Goal: Information Seeking & Learning: Learn about a topic

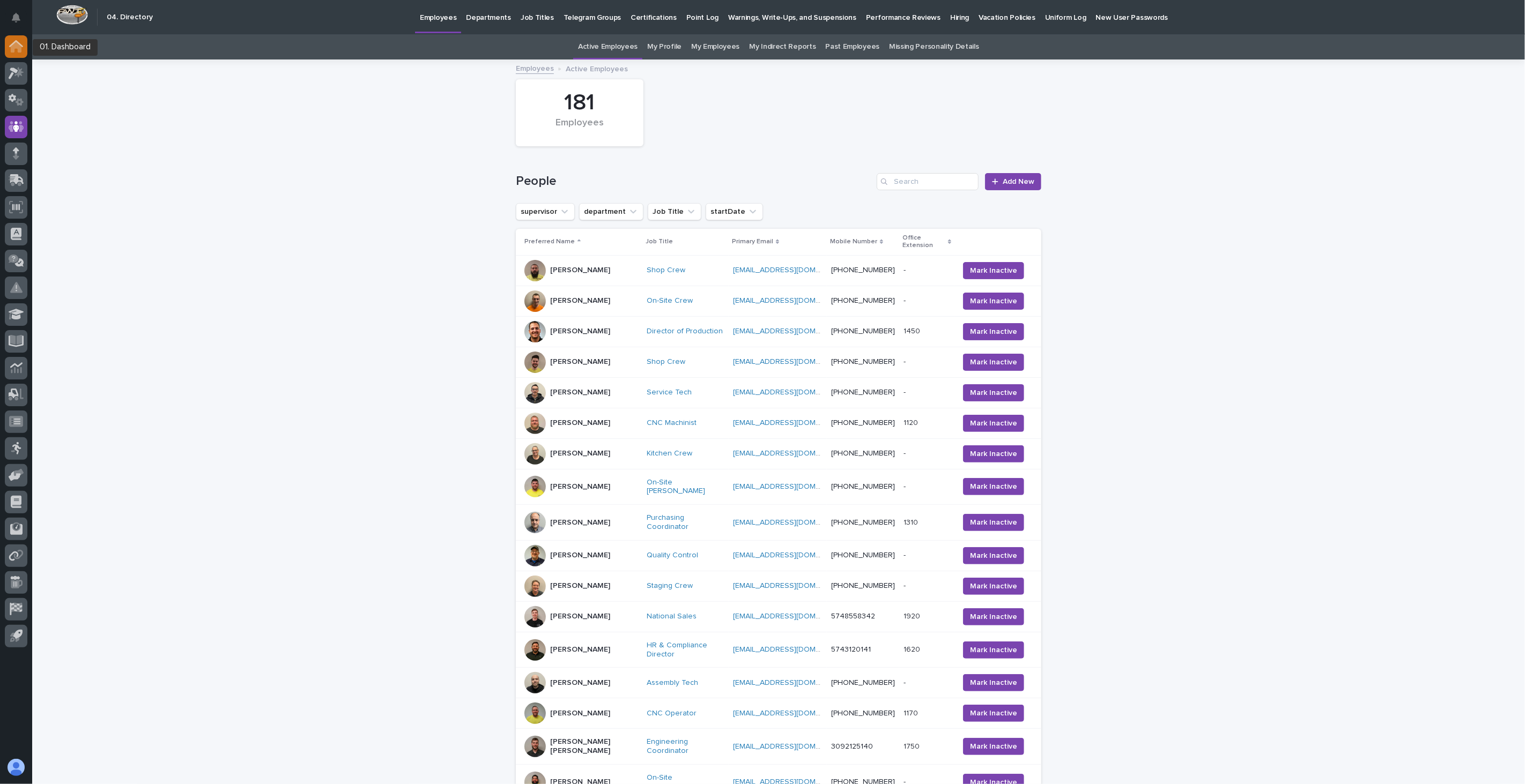
drag, startPoint x: 0, startPoint y: 0, endPoint x: 22, endPoint y: 46, distance: 51.0
click at [22, 46] on icon at bounding box center [16, 43] width 14 height 7
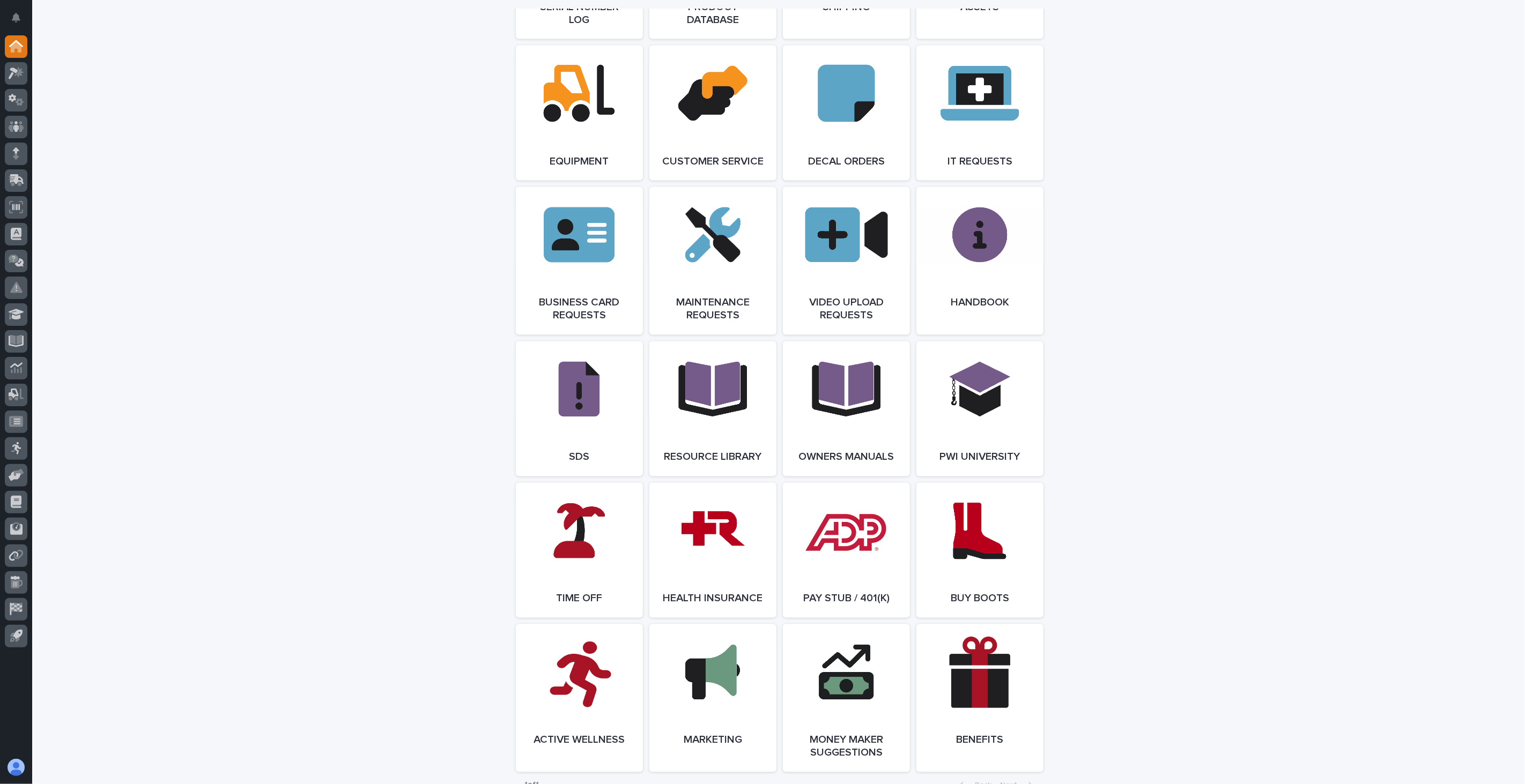
scroll to position [1608, 0]
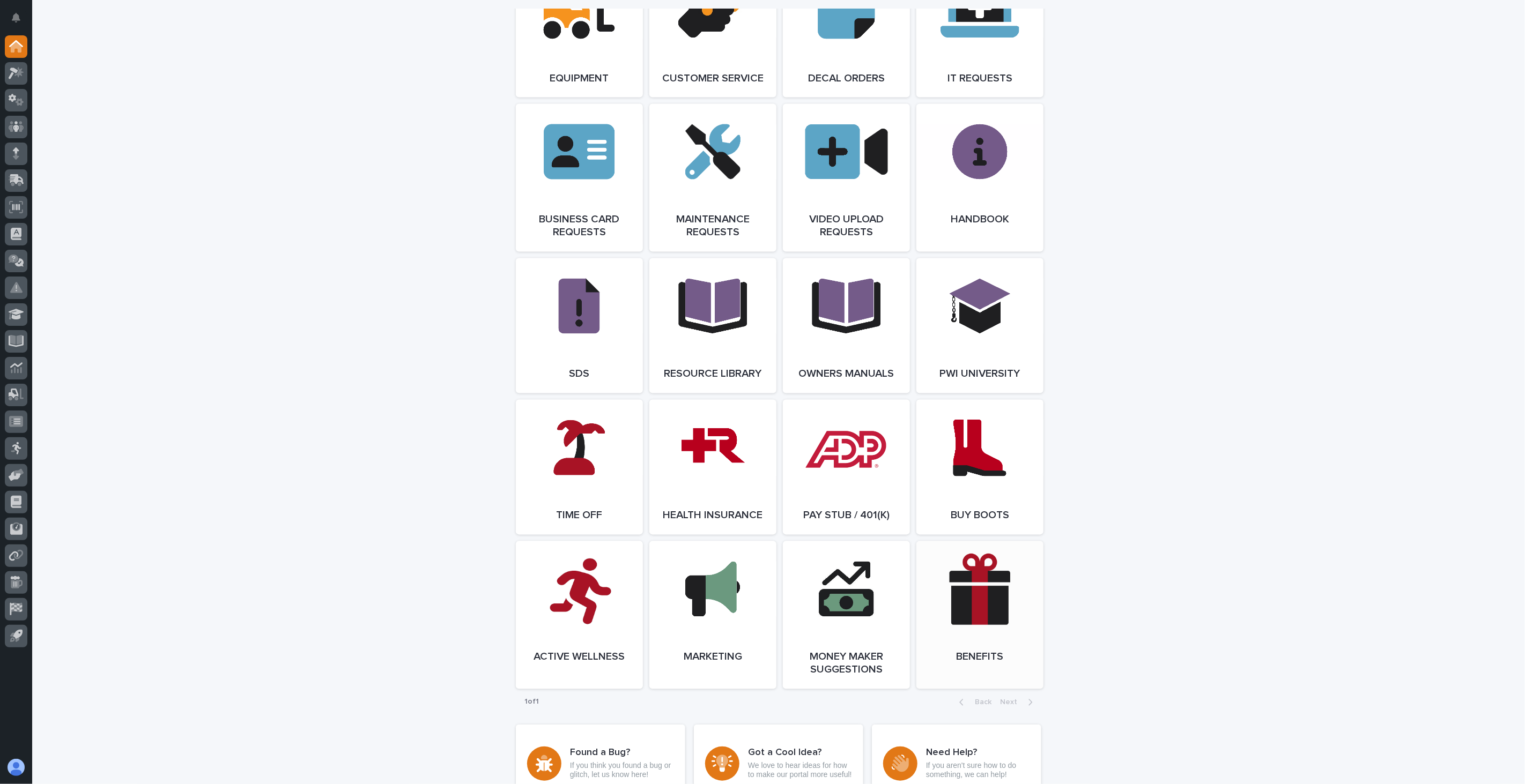
click at [957, 606] on link "Open Link" at bounding box center [979, 615] width 127 height 148
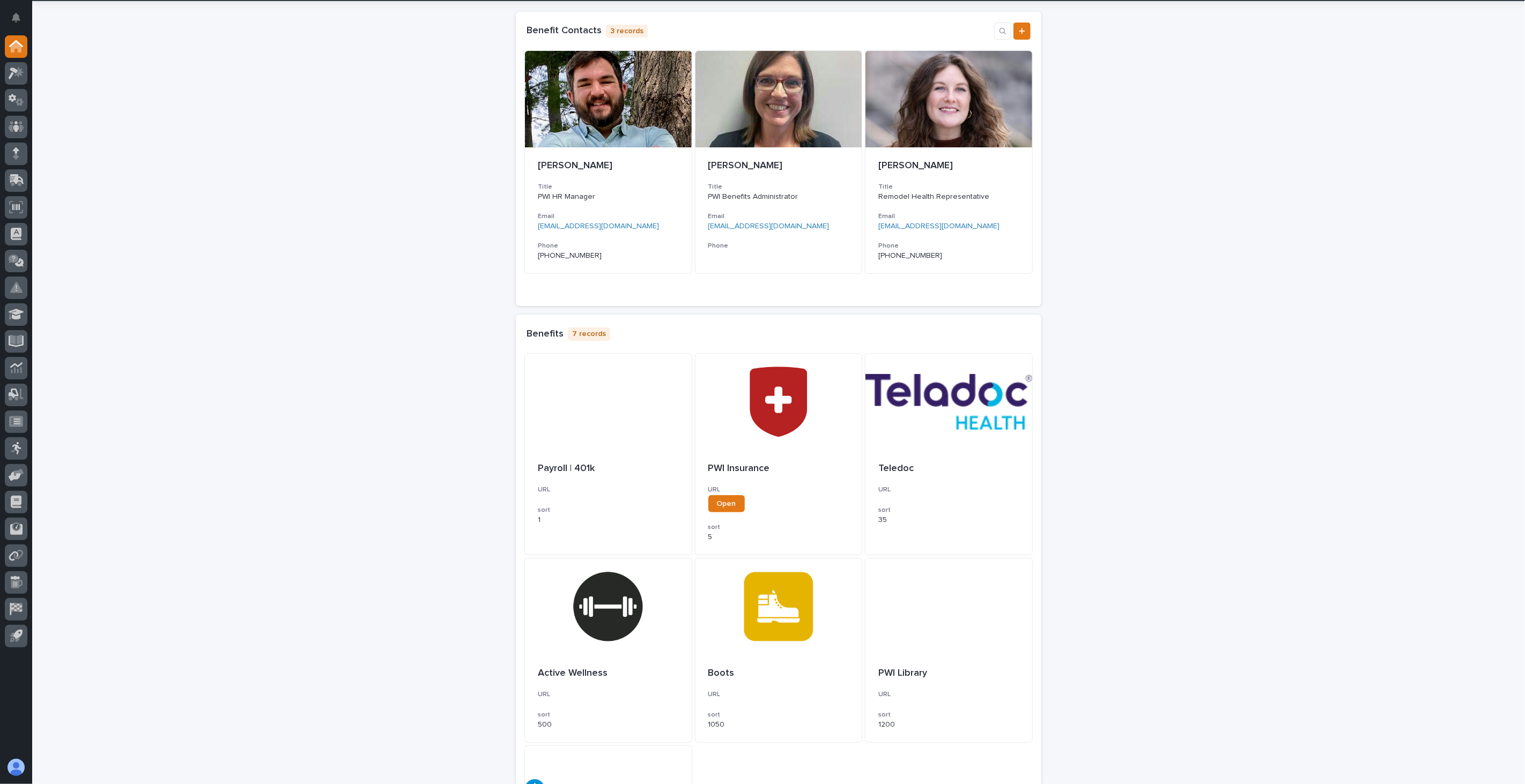
scroll to position [60, 0]
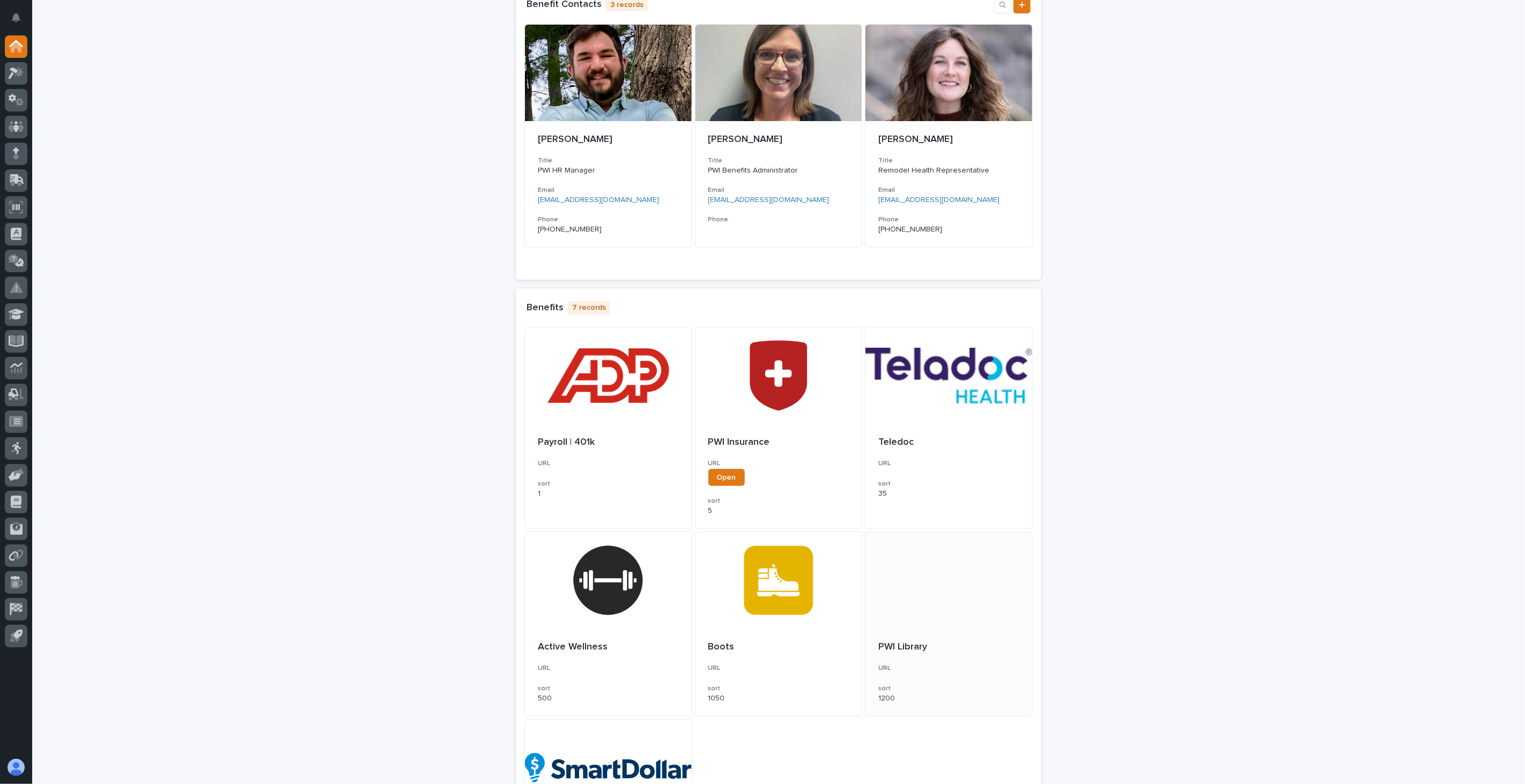
click at [961, 693] on div "1200" at bounding box center [949, 698] width 141 height 12
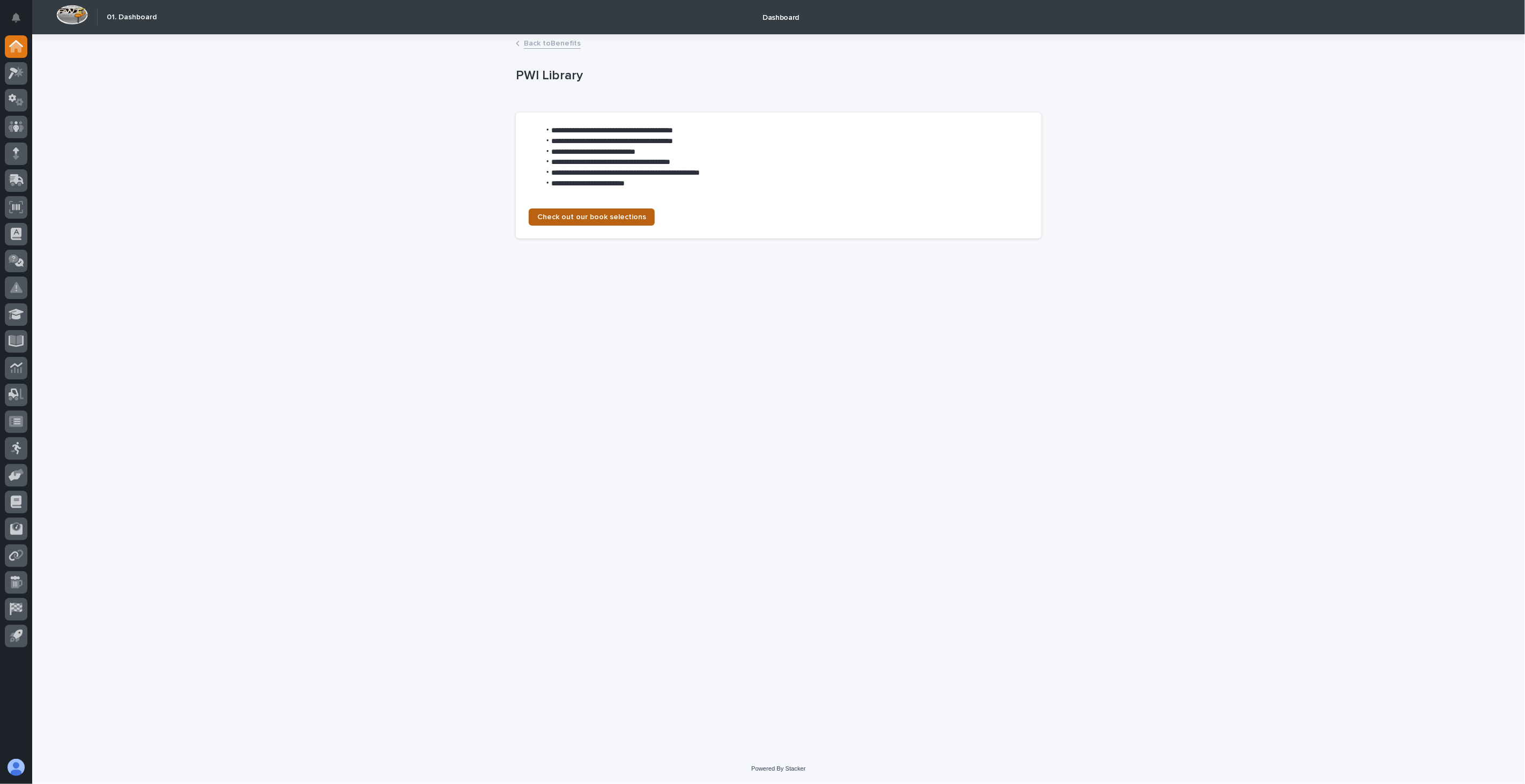
click at [593, 213] on span "Check out our book selections" at bounding box center [591, 217] width 109 height 7
click at [567, 41] on link "Back to Benefits" at bounding box center [553, 43] width 57 height 12
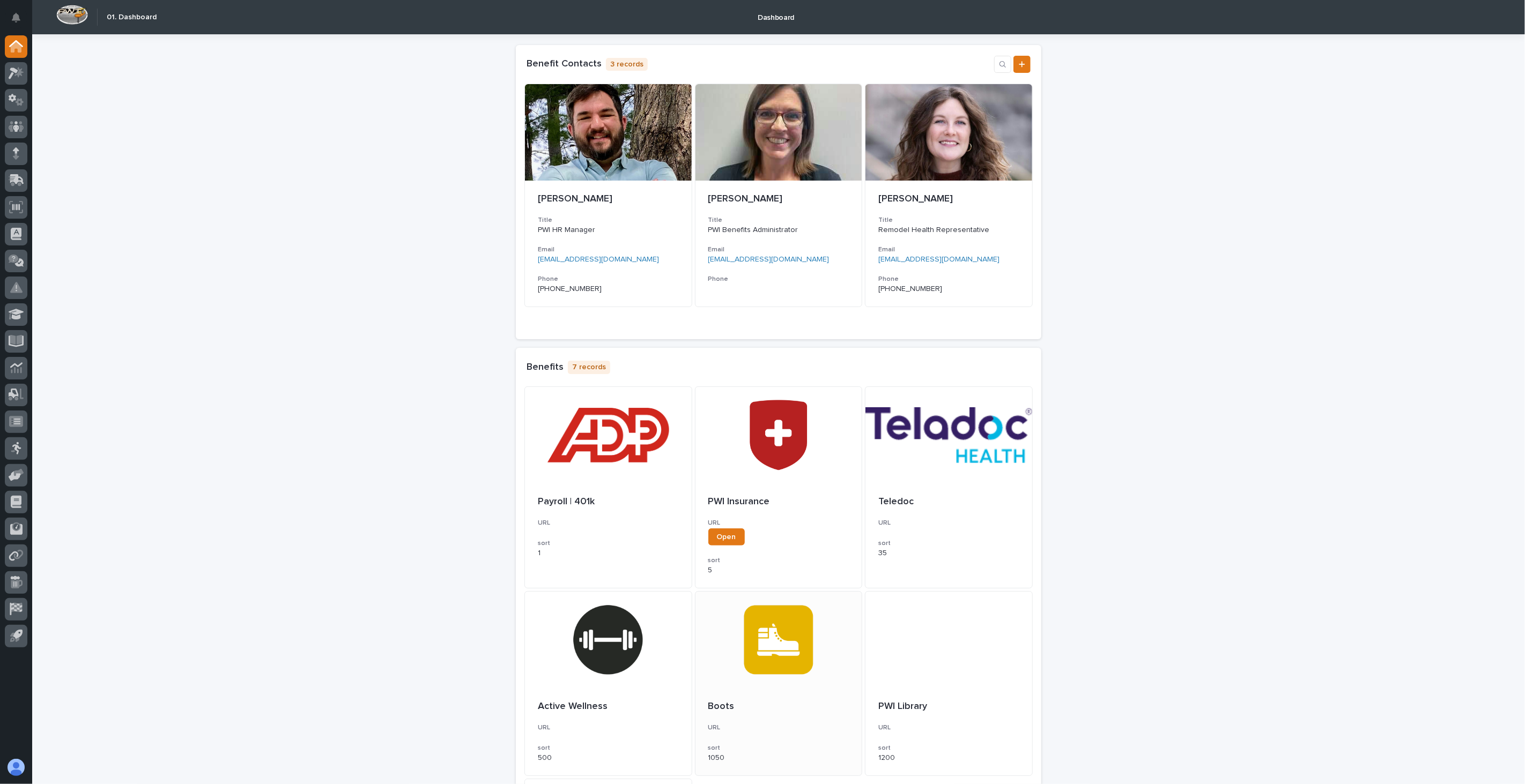
click at [706, 673] on div at bounding box center [779, 640] width 167 height 97
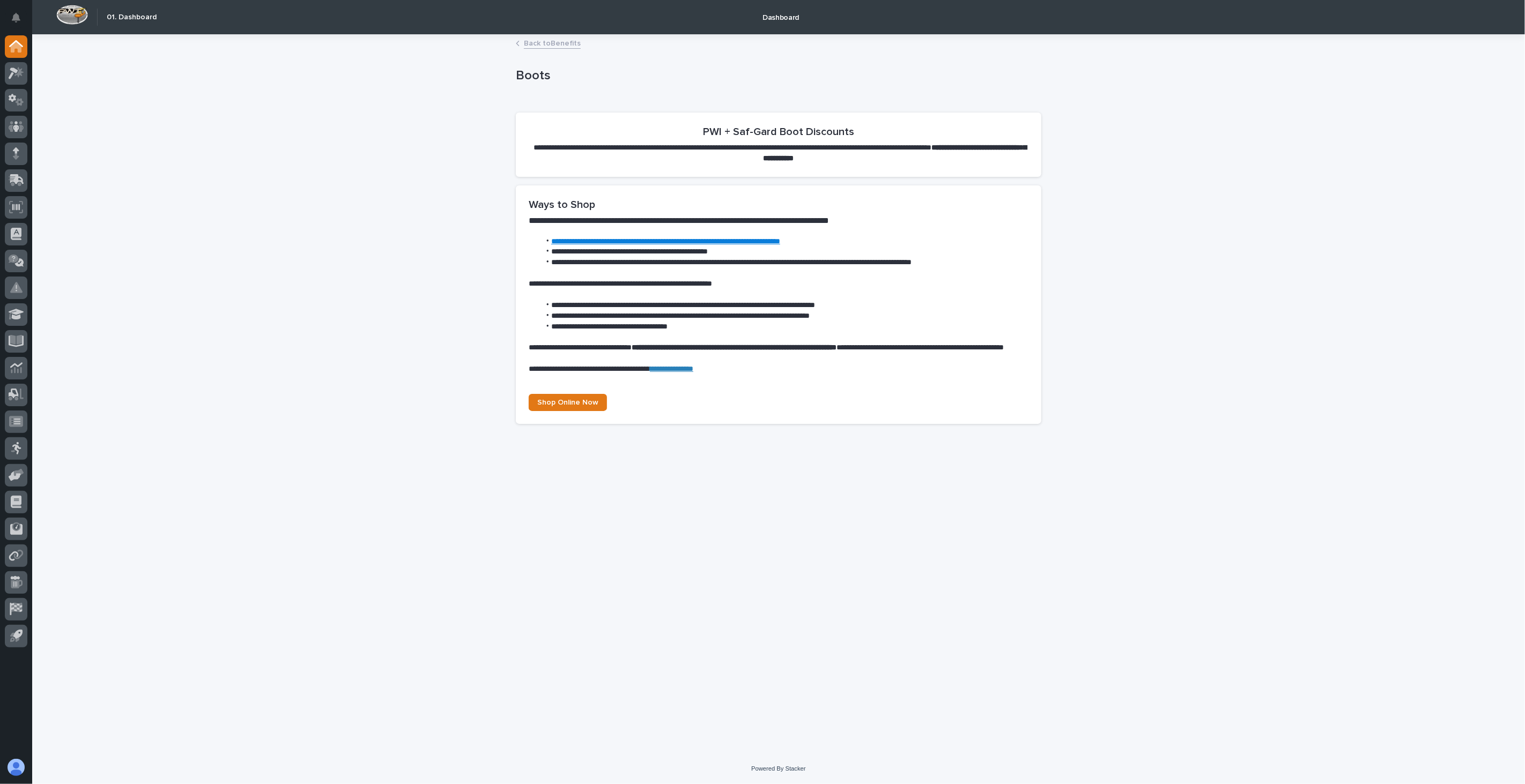
click at [562, 41] on link "Back to Benefits" at bounding box center [553, 43] width 57 height 12
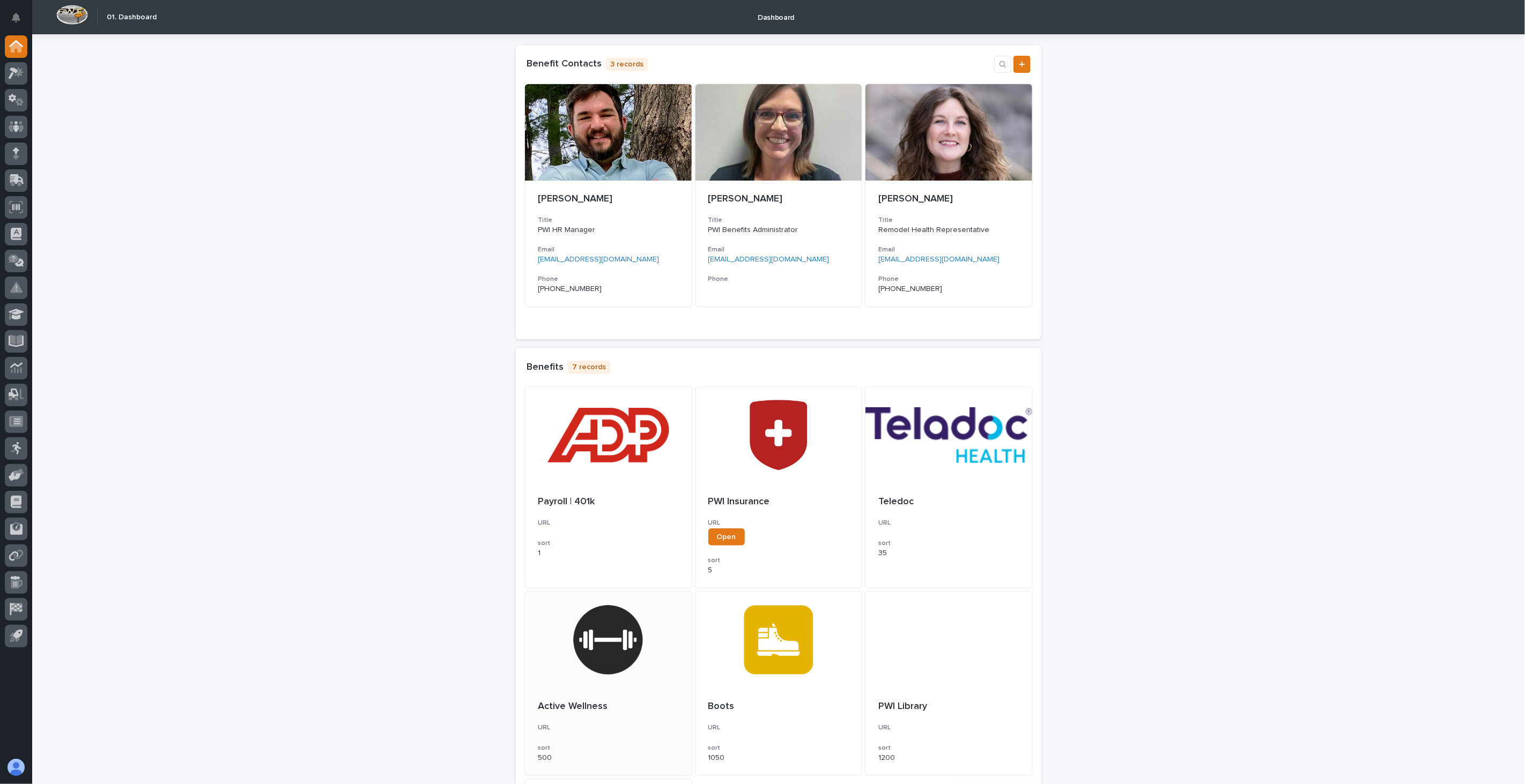
click at [618, 656] on div at bounding box center [608, 640] width 167 height 97
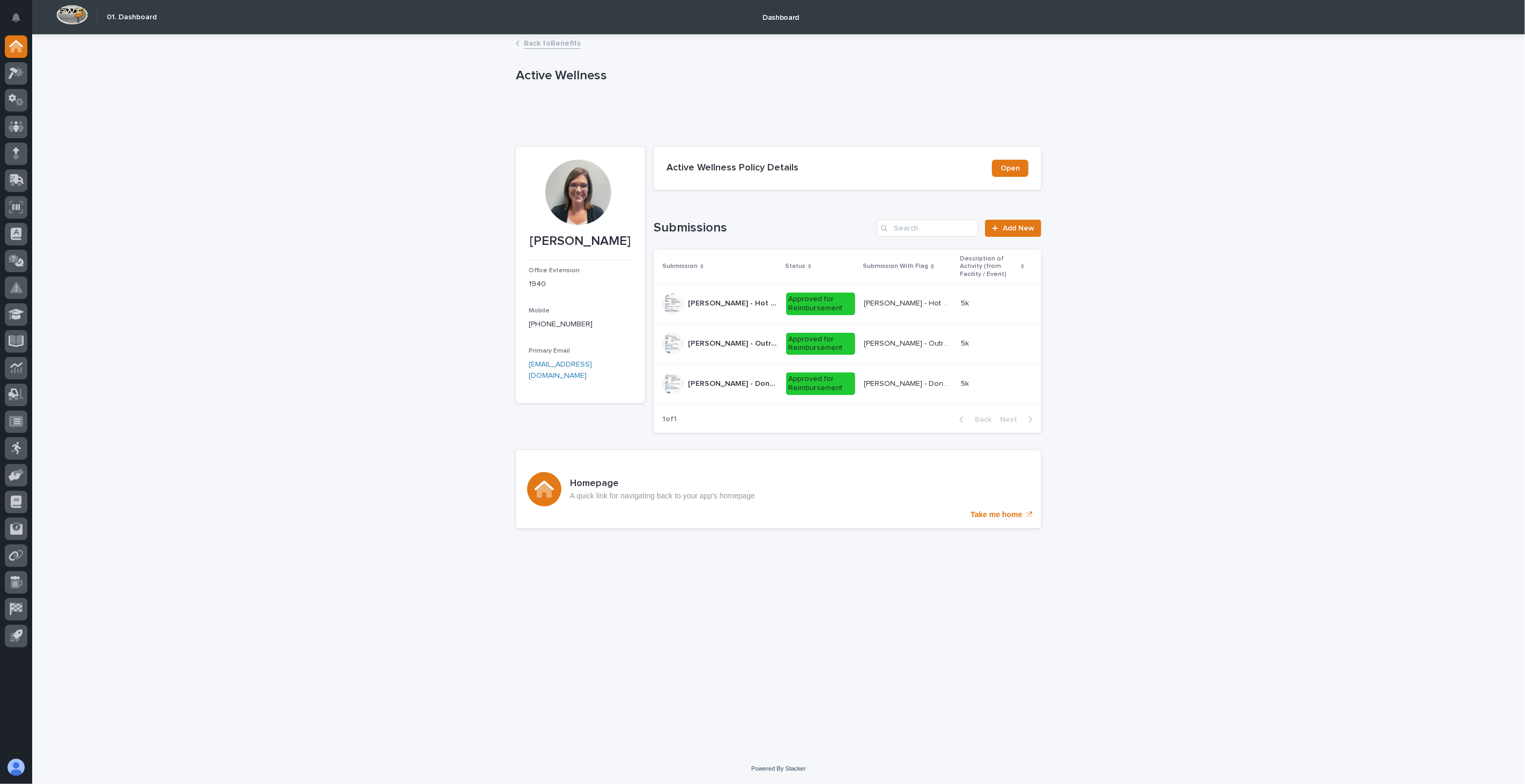
click at [553, 46] on link "Back to Benefits" at bounding box center [553, 43] width 57 height 12
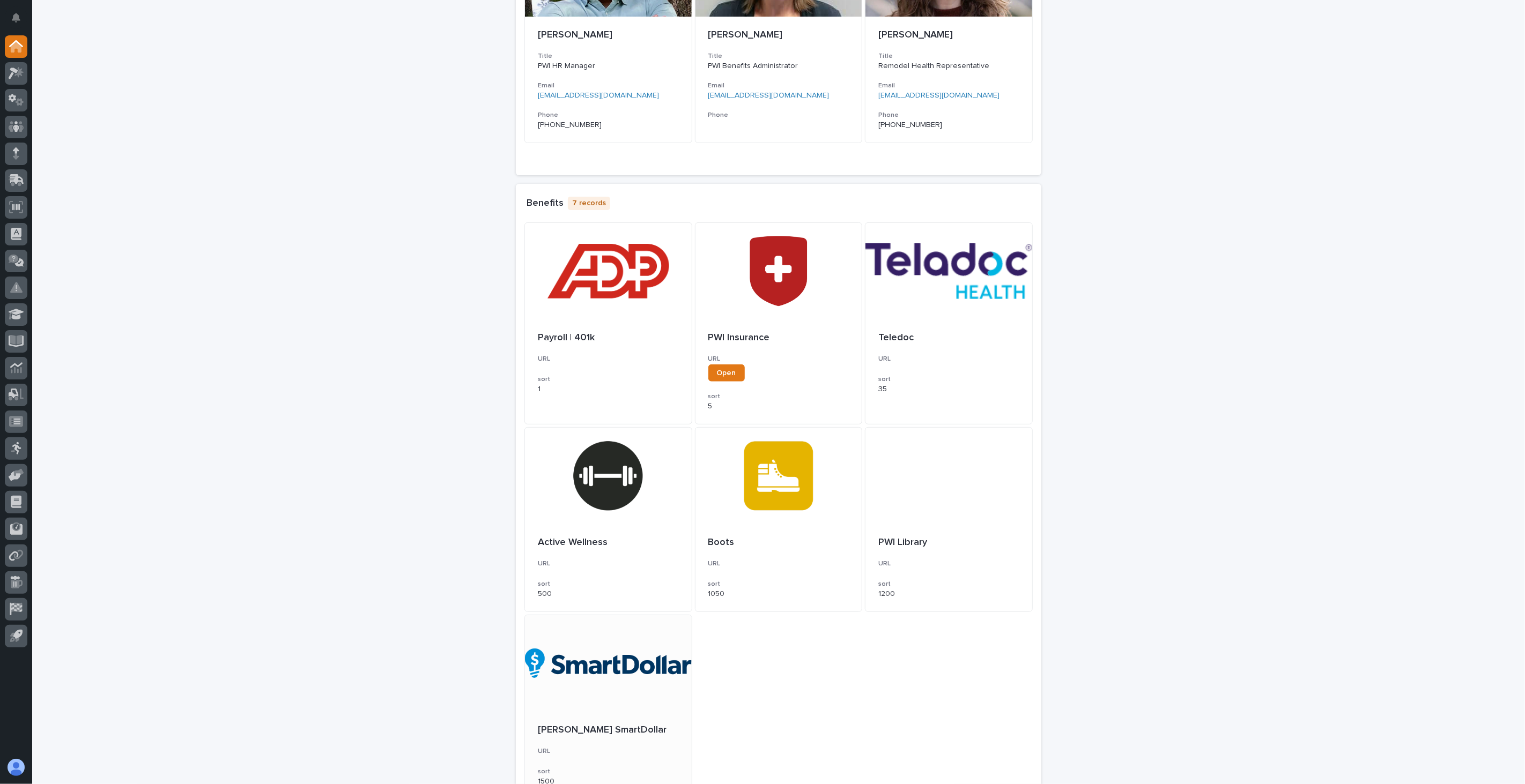
scroll to position [179, 0]
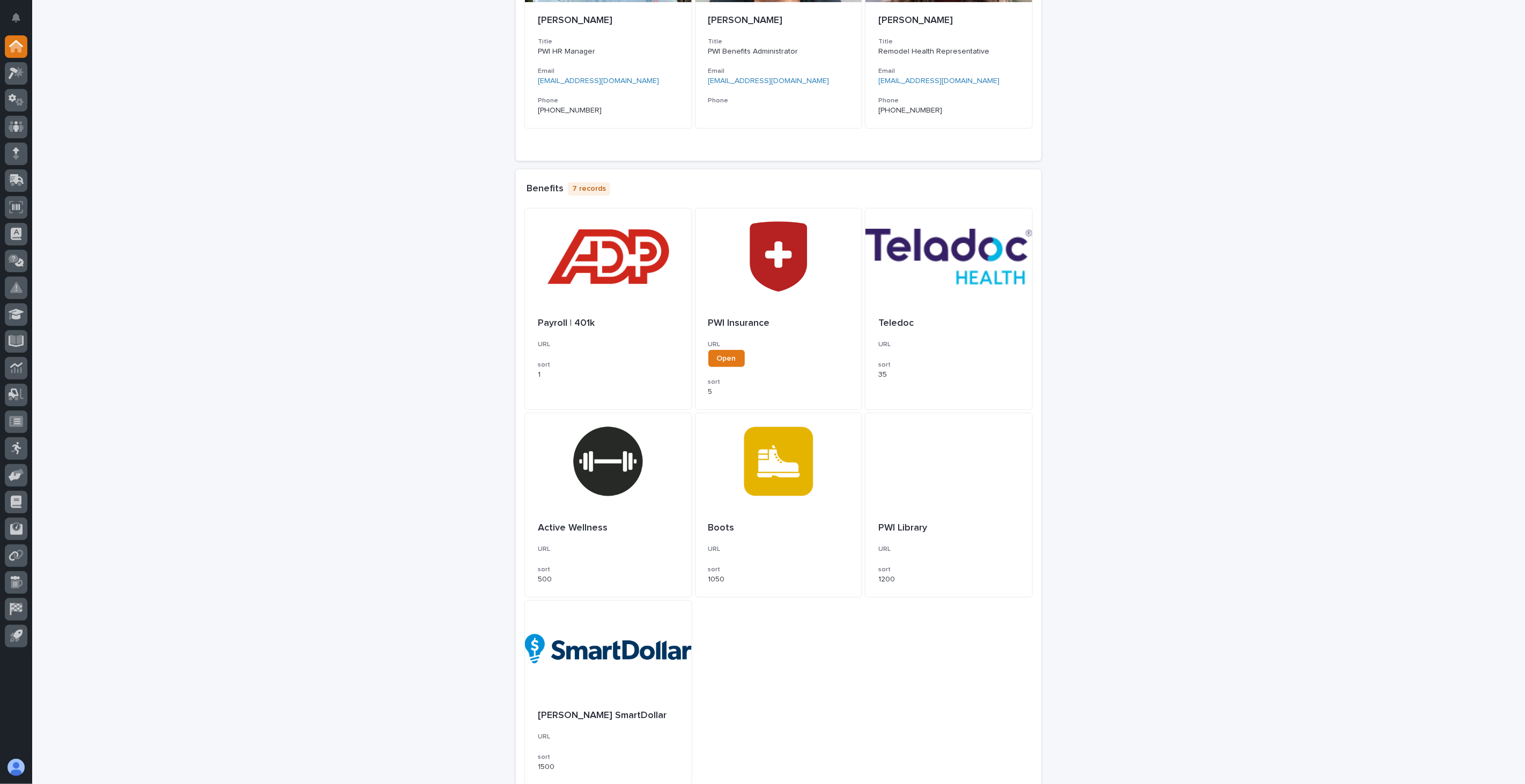
click at [1192, 253] on div "Loading... Saving… Loading... Saving… Loading... Saving… Loading... Saving… Loa…" at bounding box center [779, 368] width 1493 height 1025
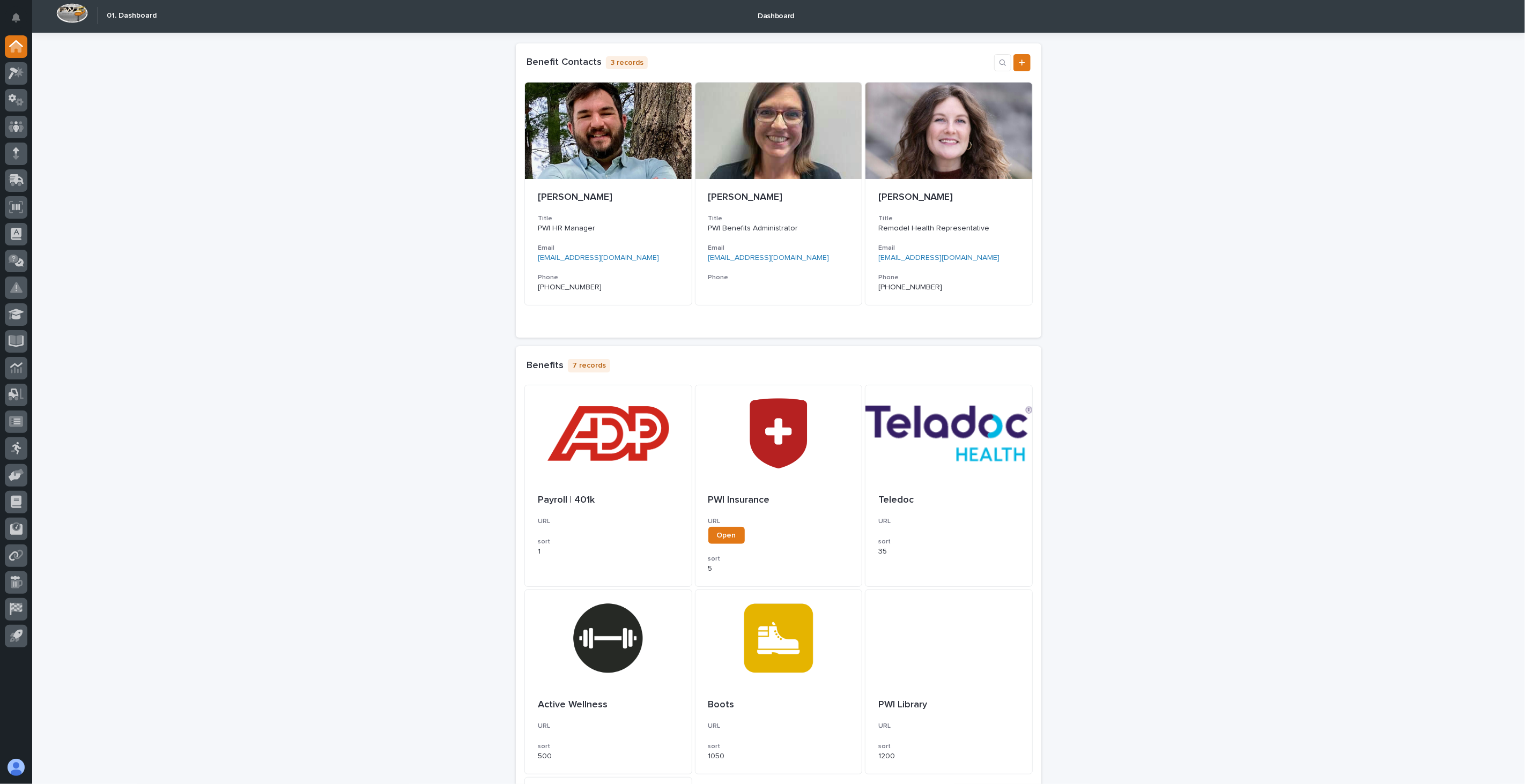
scroll to position [0, 0]
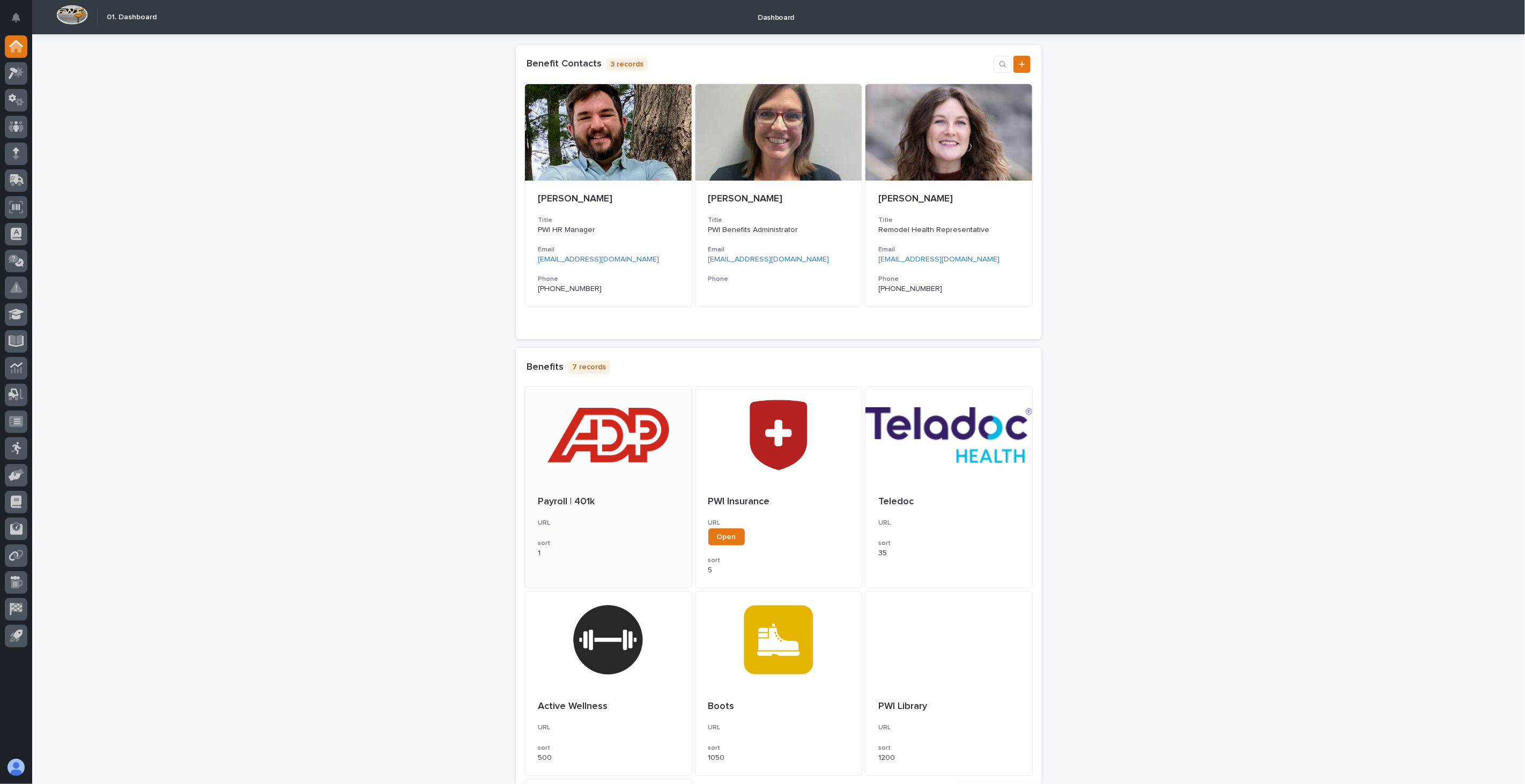
click at [623, 452] on div at bounding box center [608, 435] width 167 height 97
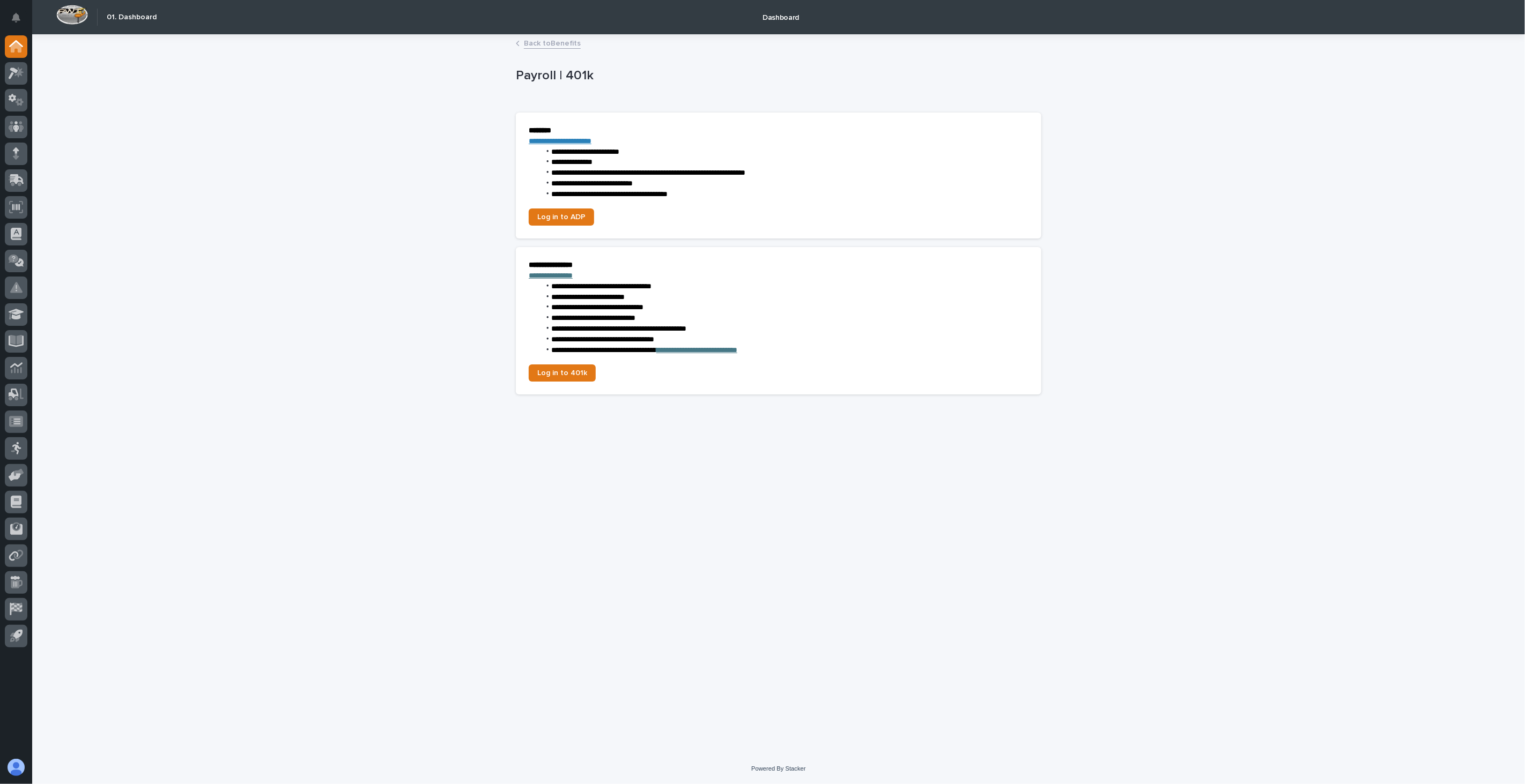
click at [559, 40] on link "Back to Benefits" at bounding box center [553, 43] width 57 height 12
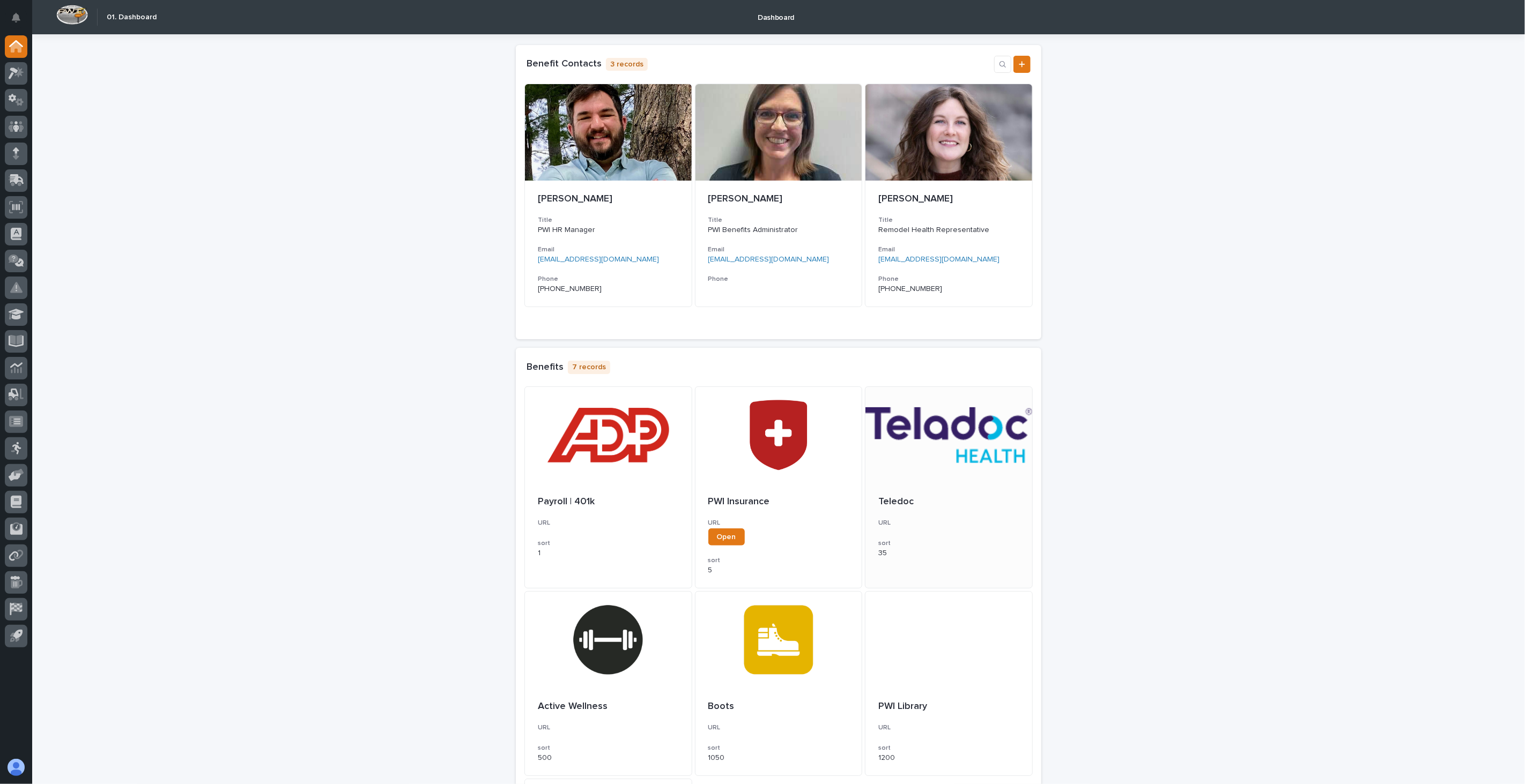
click at [939, 460] on div at bounding box center [949, 435] width 167 height 97
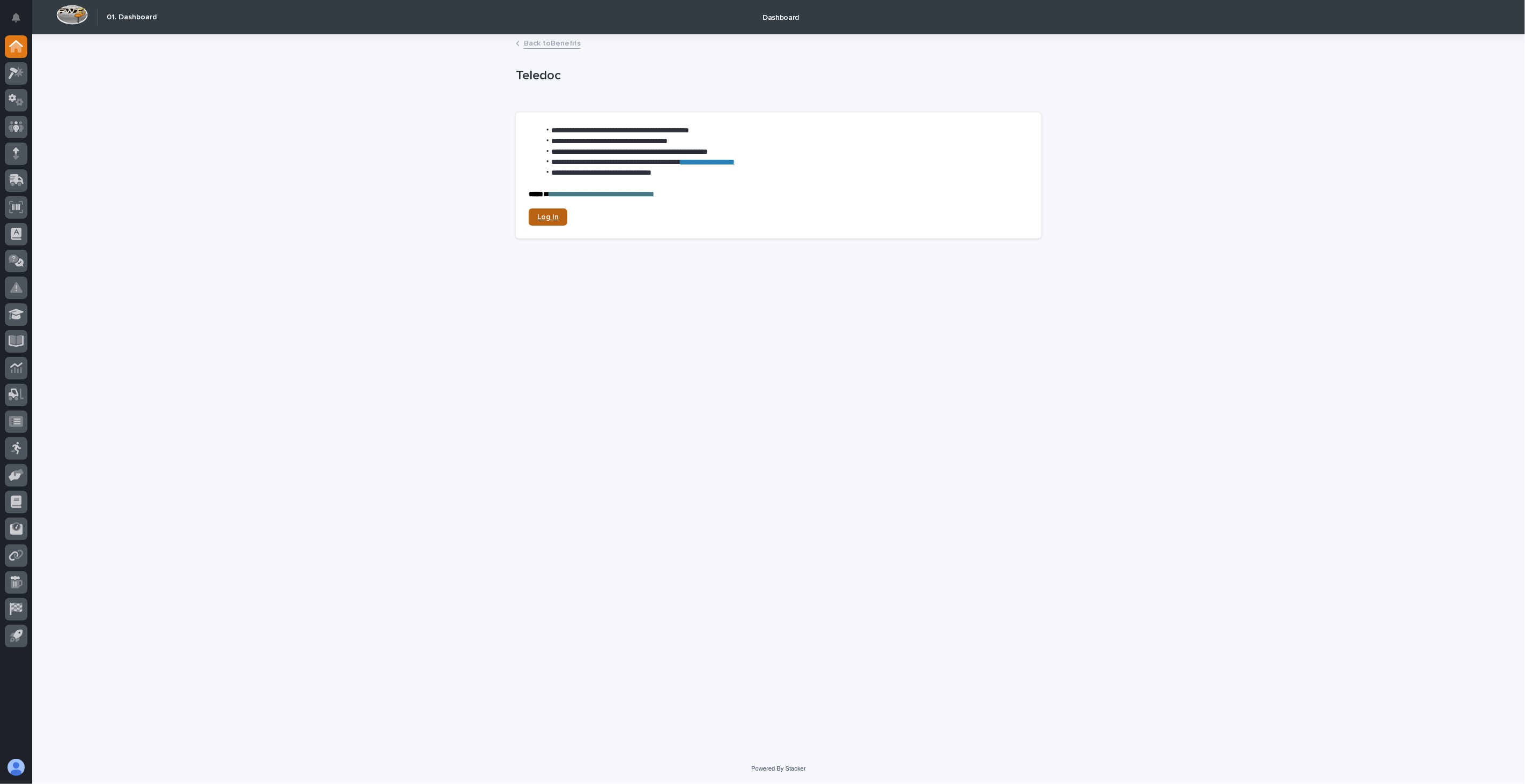
click at [544, 216] on span "Log In" at bounding box center [548, 217] width 21 height 7
click at [553, 46] on link "Back to Benefits" at bounding box center [553, 43] width 57 height 12
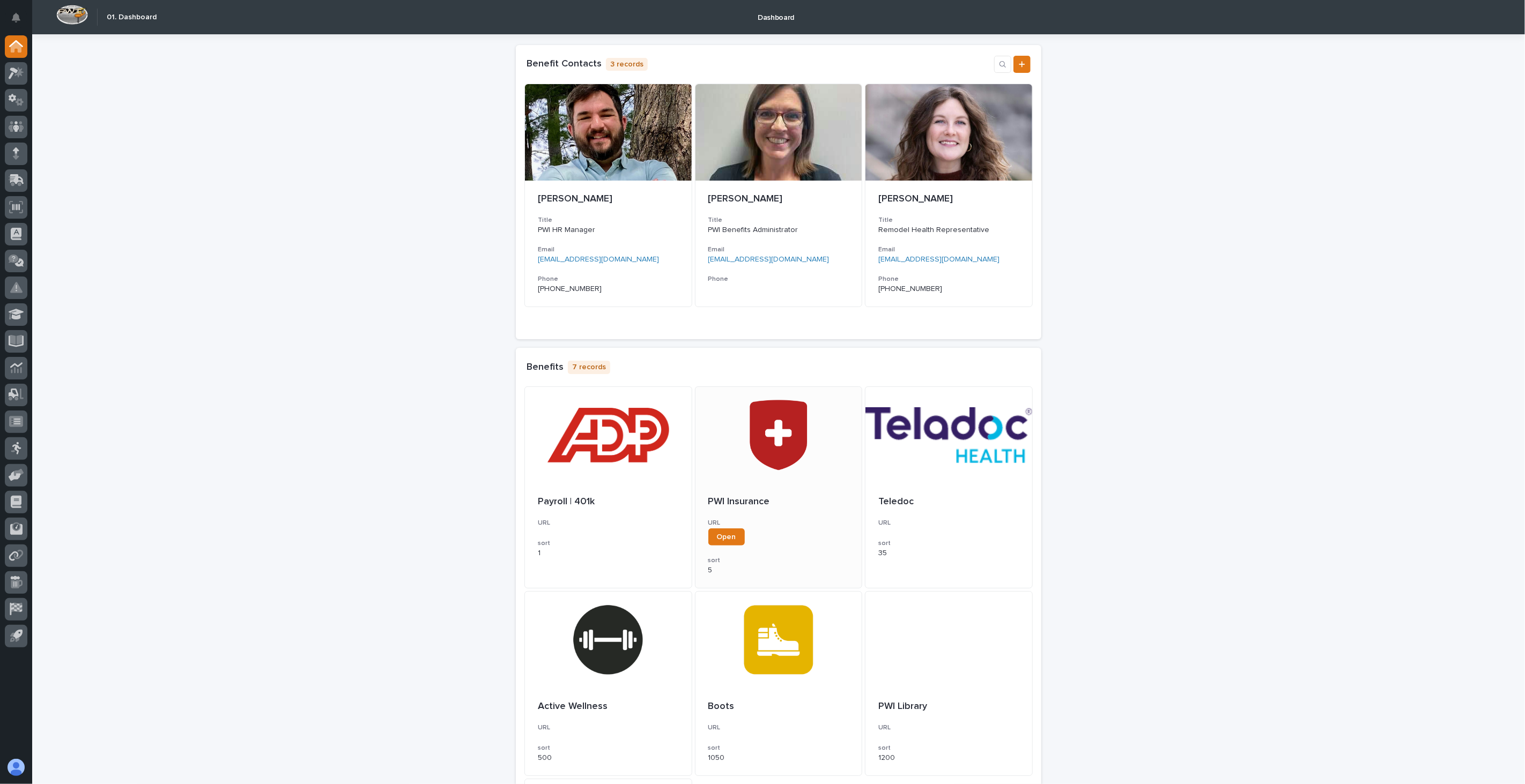
click at [771, 449] on div at bounding box center [779, 435] width 167 height 97
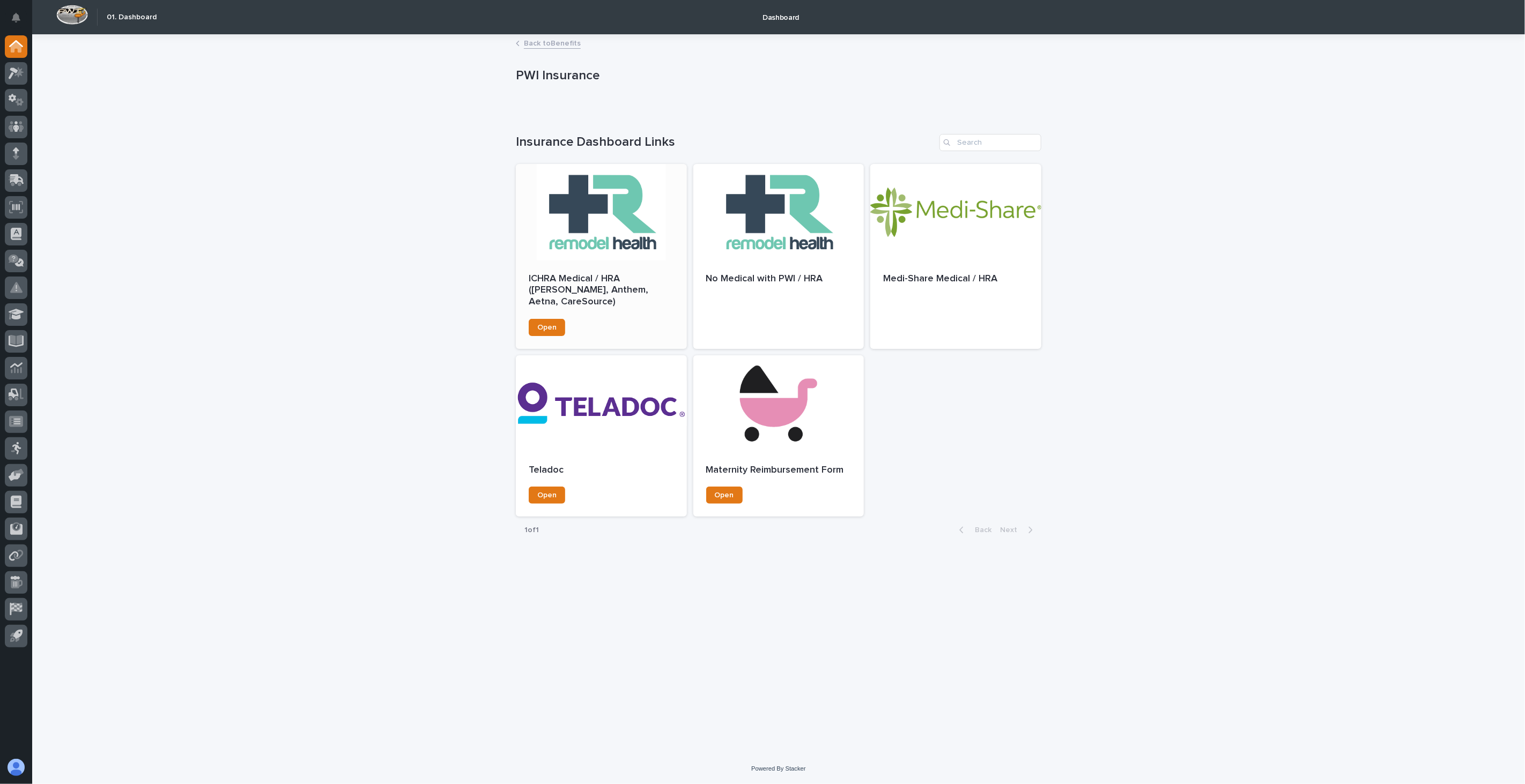
click at [579, 283] on p "ICHRA Medical / HRA (Ambetter, Anthem, Aetna, CareSource)" at bounding box center [601, 291] width 145 height 35
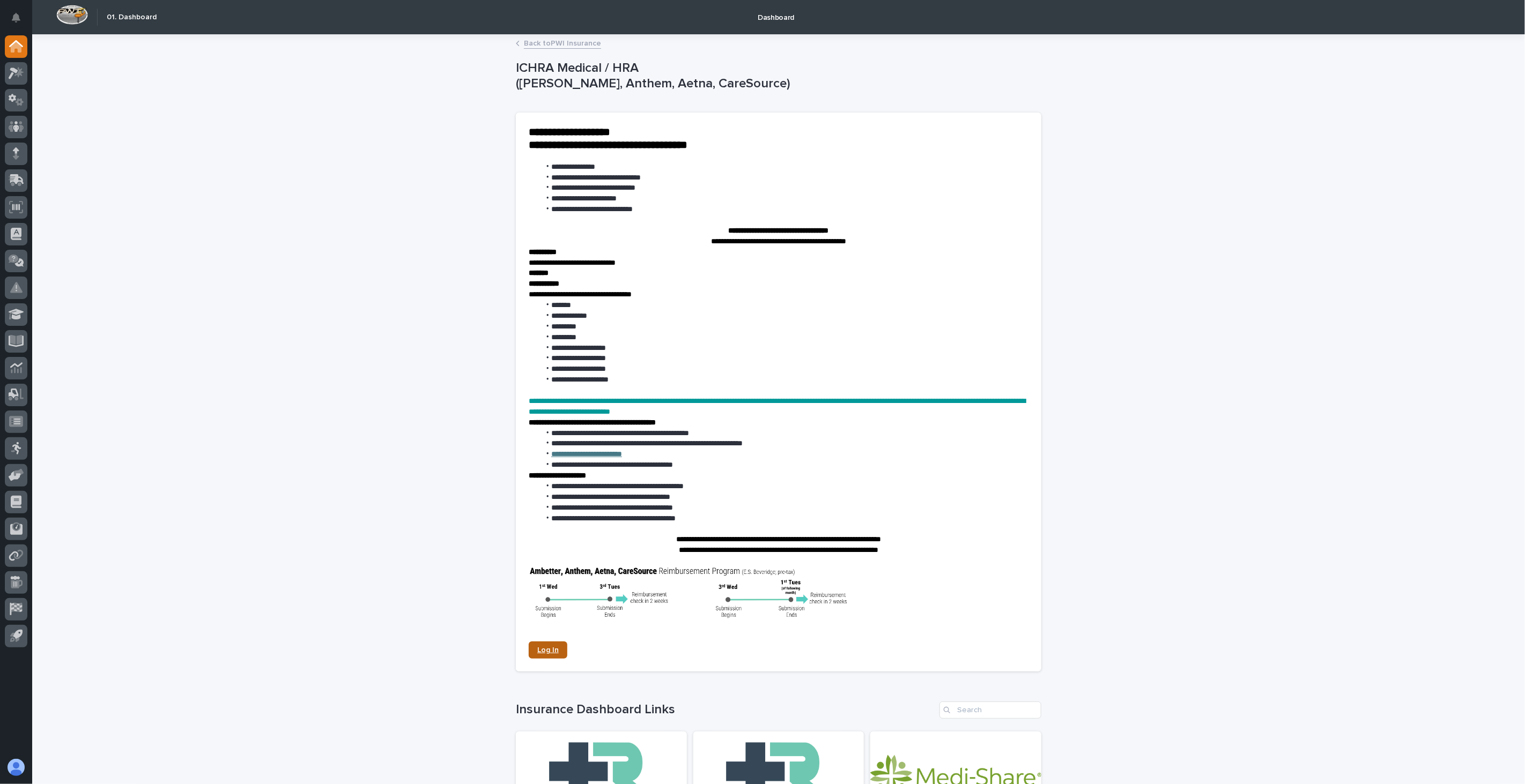
click at [542, 652] on span "Log In" at bounding box center [548, 650] width 21 height 7
click at [548, 43] on link "Back to PWI Insurance" at bounding box center [562, 43] width 77 height 12
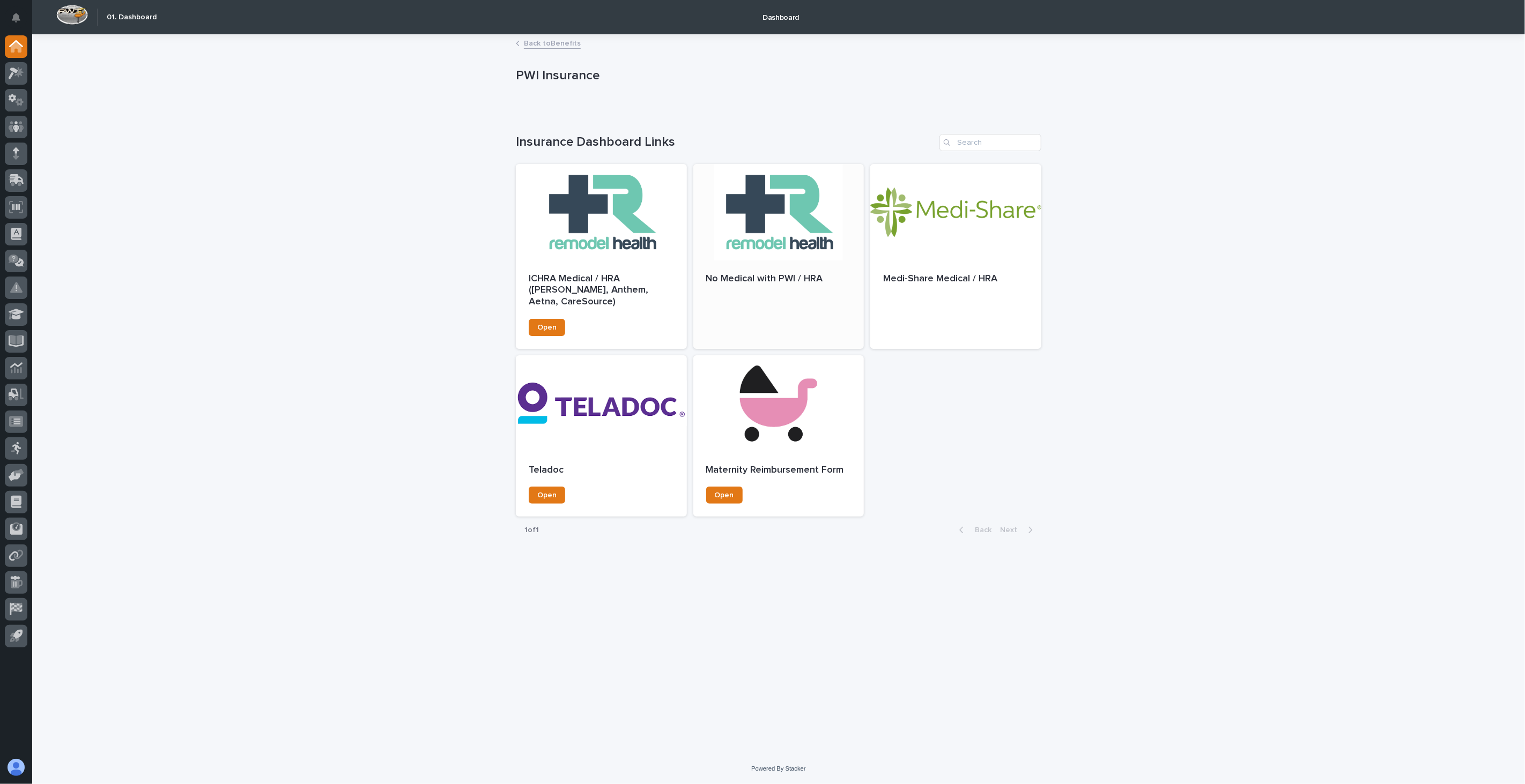
click at [779, 249] on div at bounding box center [779, 212] width 171 height 97
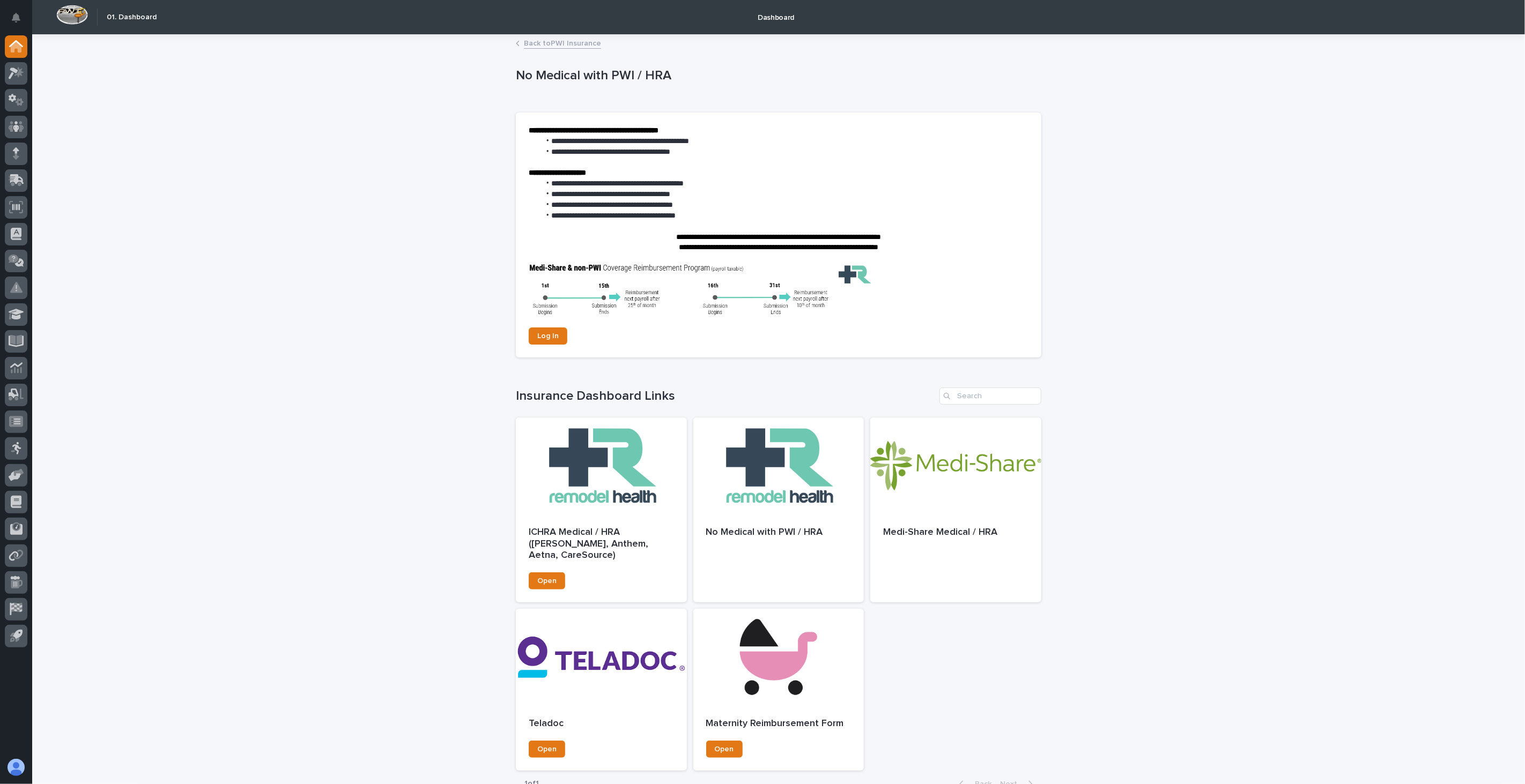
drag, startPoint x: 1369, startPoint y: 207, endPoint x: 1209, endPoint y: 240, distance: 163.4
click at [1369, 207] on div "**********" at bounding box center [779, 447] width 1493 height 825
click at [537, 339] on span "Log In" at bounding box center [548, 336] width 21 height 7
click at [572, 44] on link "Back to PWI Insurance" at bounding box center [562, 43] width 77 height 12
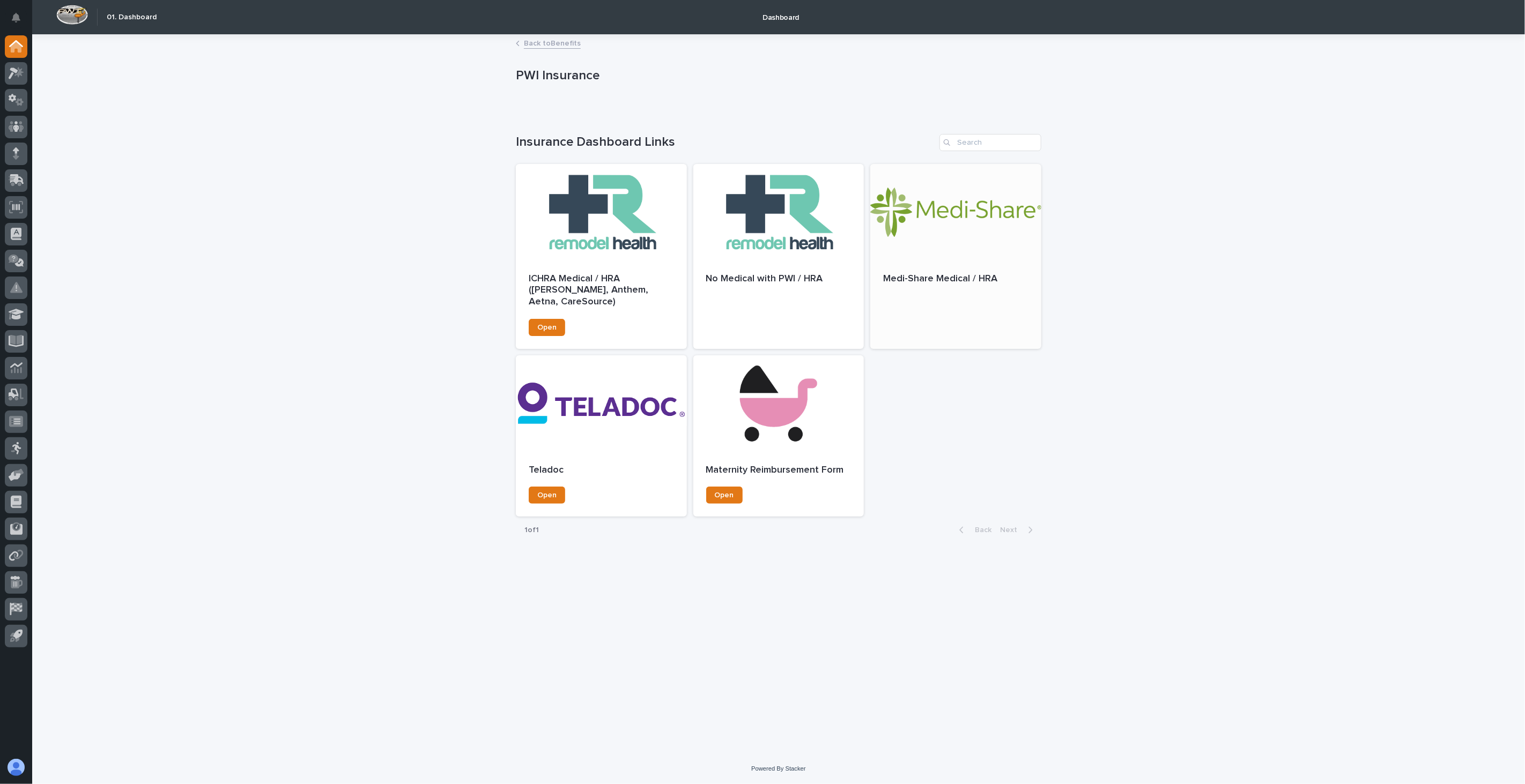
click at [948, 293] on div at bounding box center [955, 294] width 145 height 2
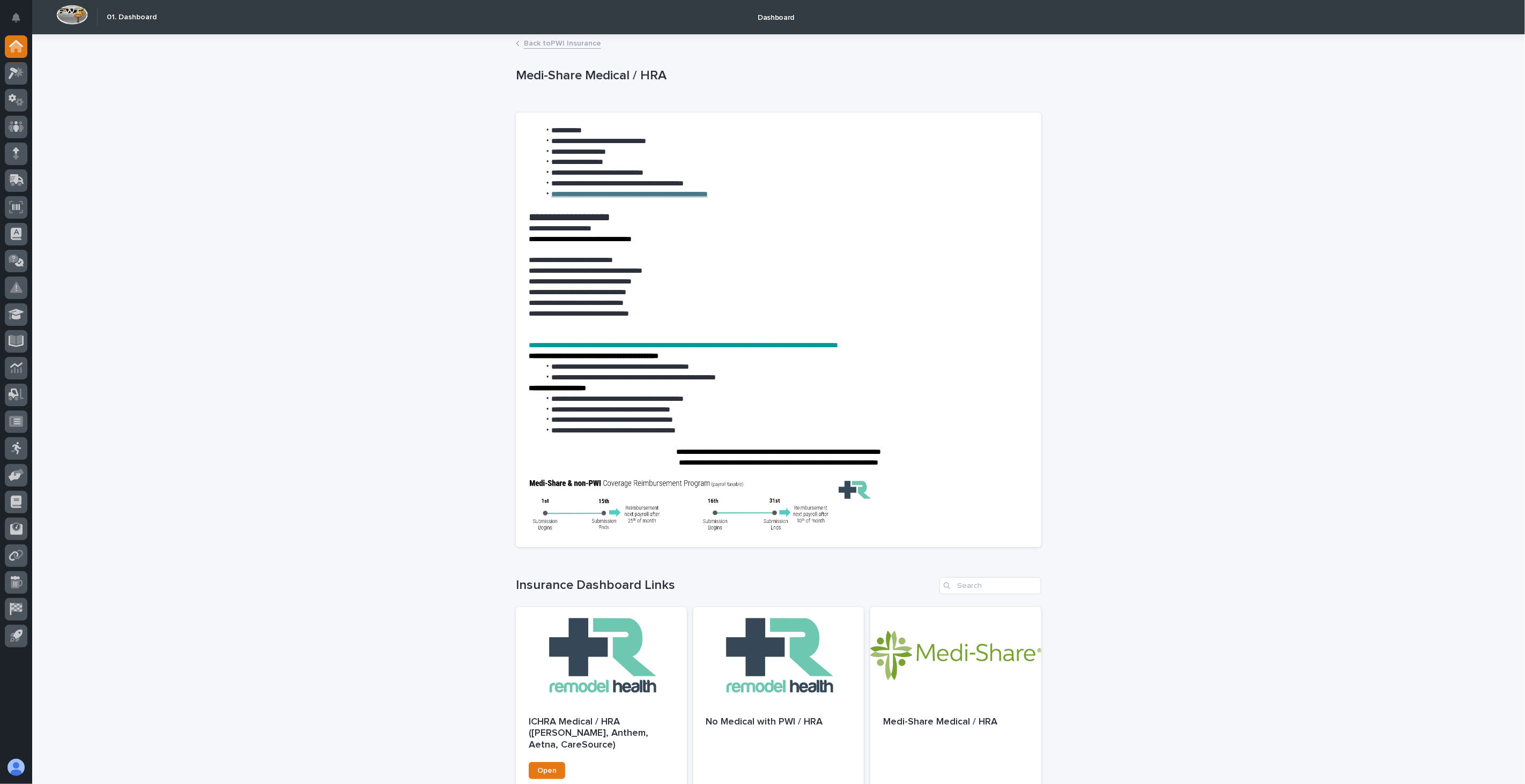
click at [1341, 475] on div "**********" at bounding box center [779, 542] width 1493 height 1014
click at [684, 195] on link "**********" at bounding box center [630, 194] width 157 height 7
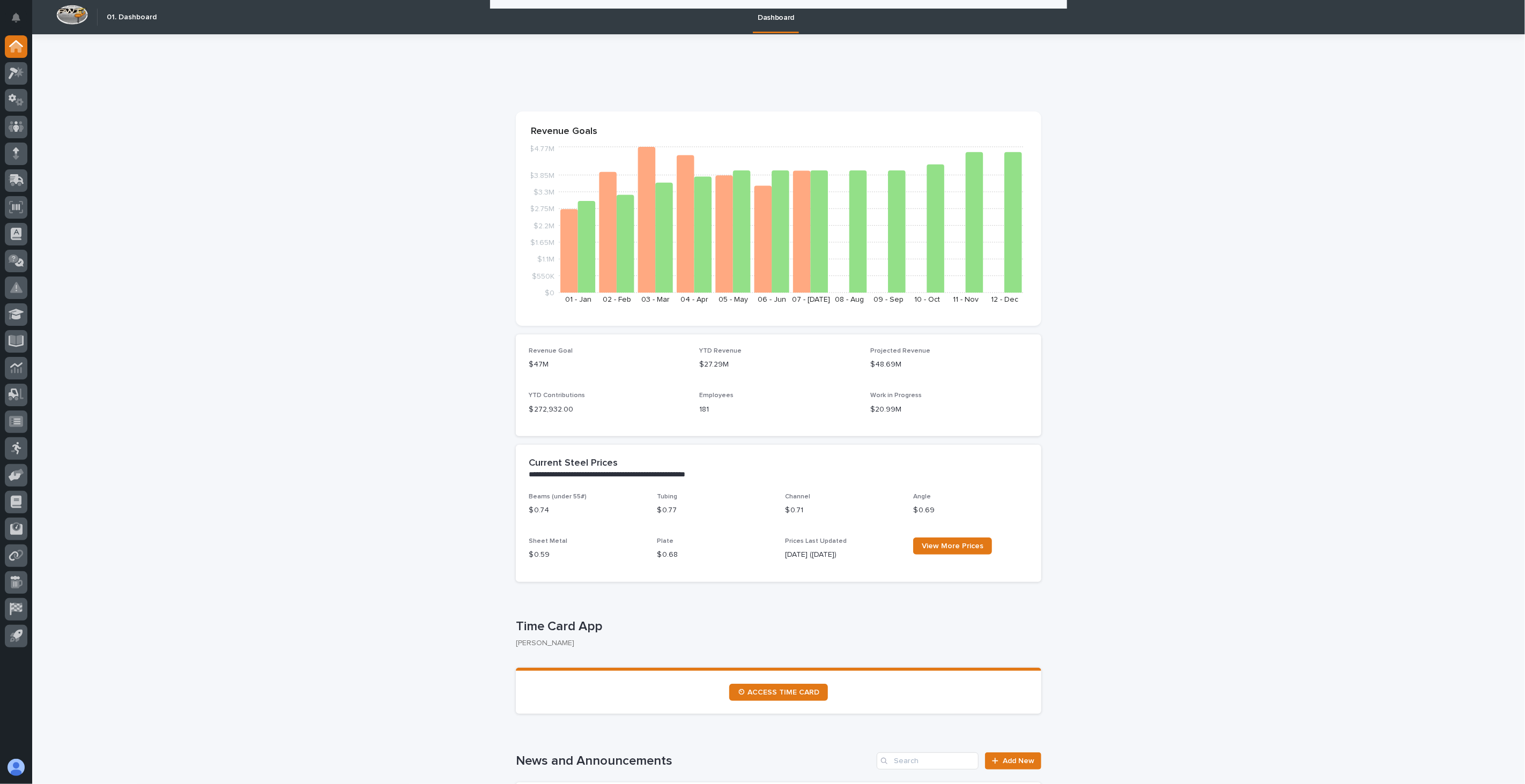
scroll to position [1608, 0]
